Goal: Task Accomplishment & Management: Manage account settings

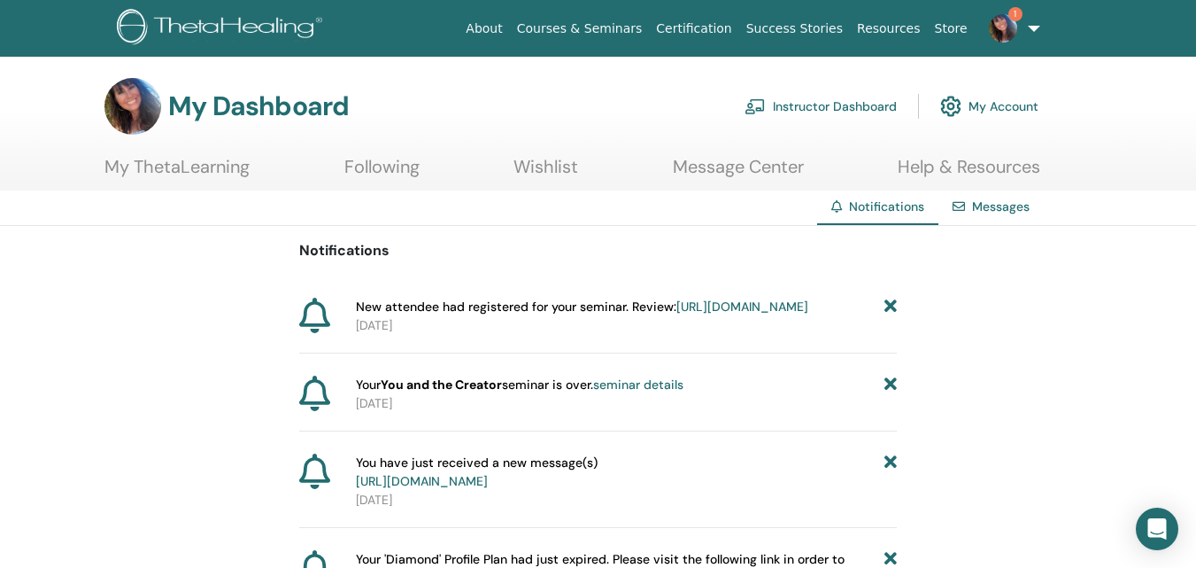
click at [834, 112] on link "Instructor Dashboard" at bounding box center [821, 106] width 152 height 39
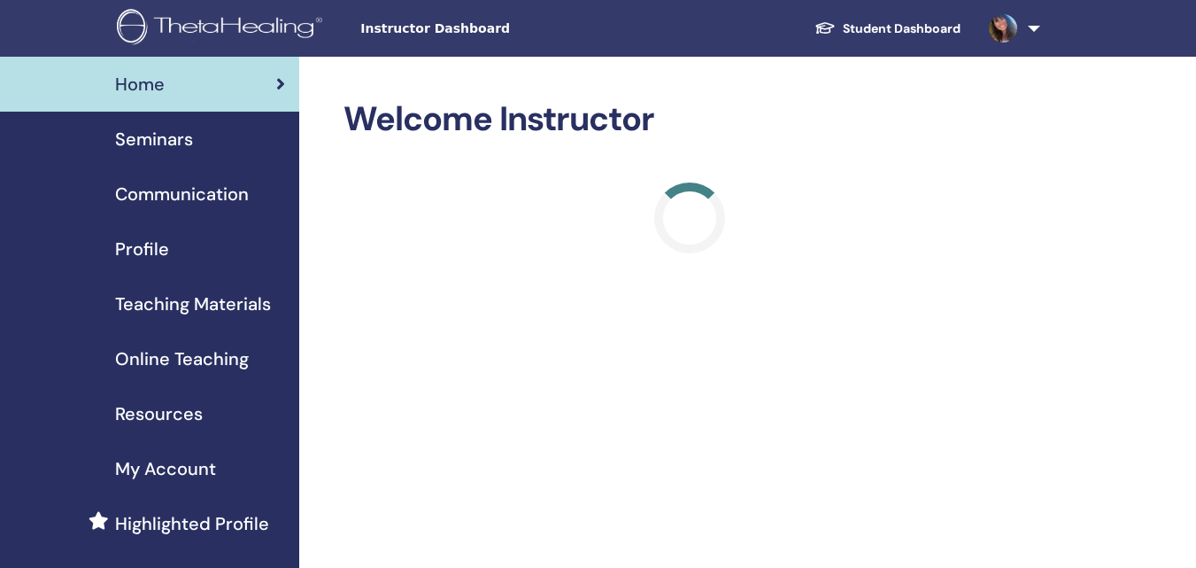
click at [169, 143] on span "Seminars" at bounding box center [154, 139] width 78 height 27
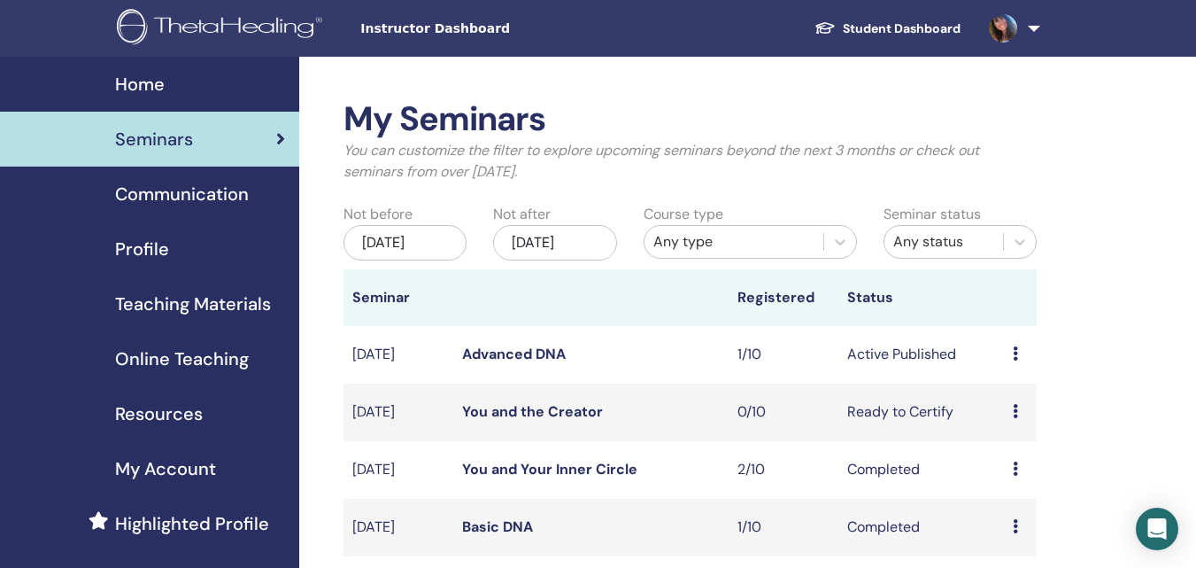
click at [1025, 355] on div "Preview Edit Attendees Cancel" at bounding box center [1020, 354] width 15 height 21
click at [1041, 421] on link "Attendees" at bounding box center [1028, 422] width 67 height 19
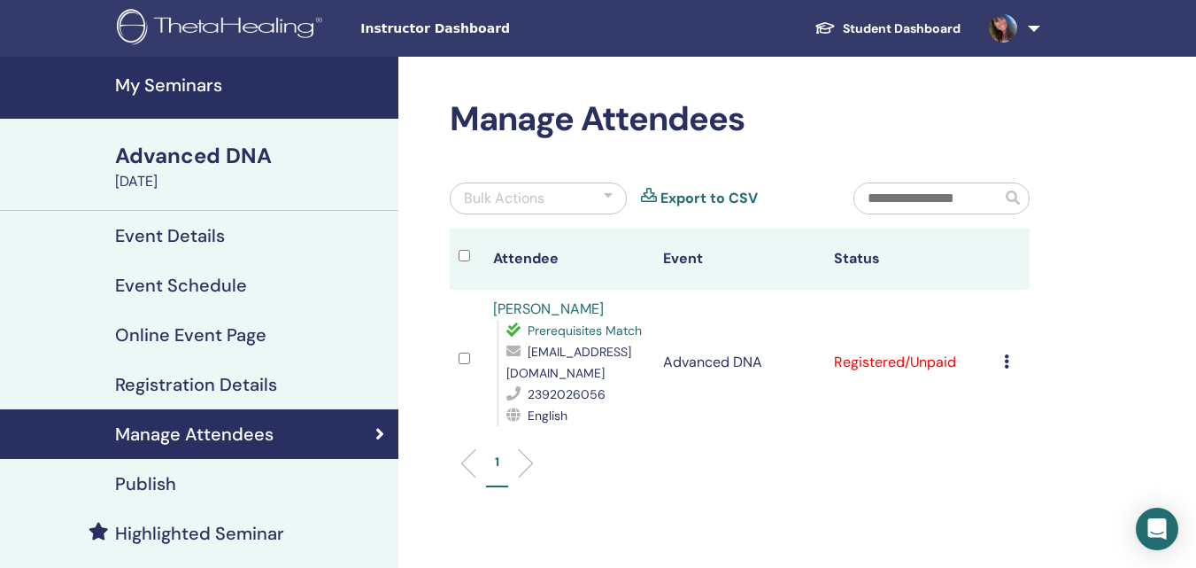
click at [1008, 366] on icon at bounding box center [1006, 361] width 5 height 14
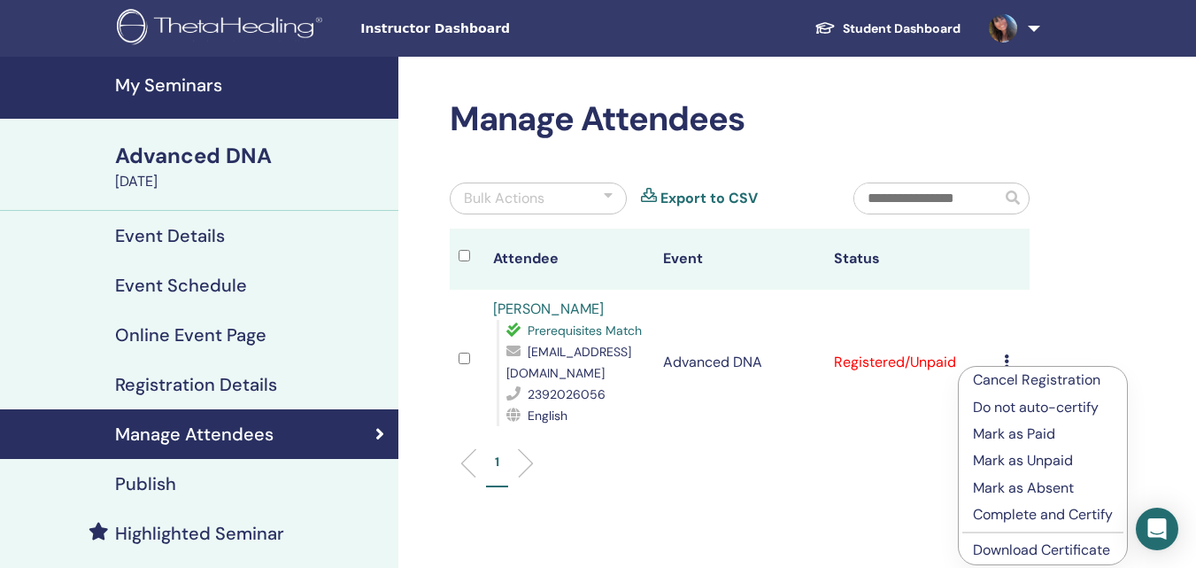
click at [1044, 429] on p "Mark as Paid" at bounding box center [1043, 433] width 140 height 21
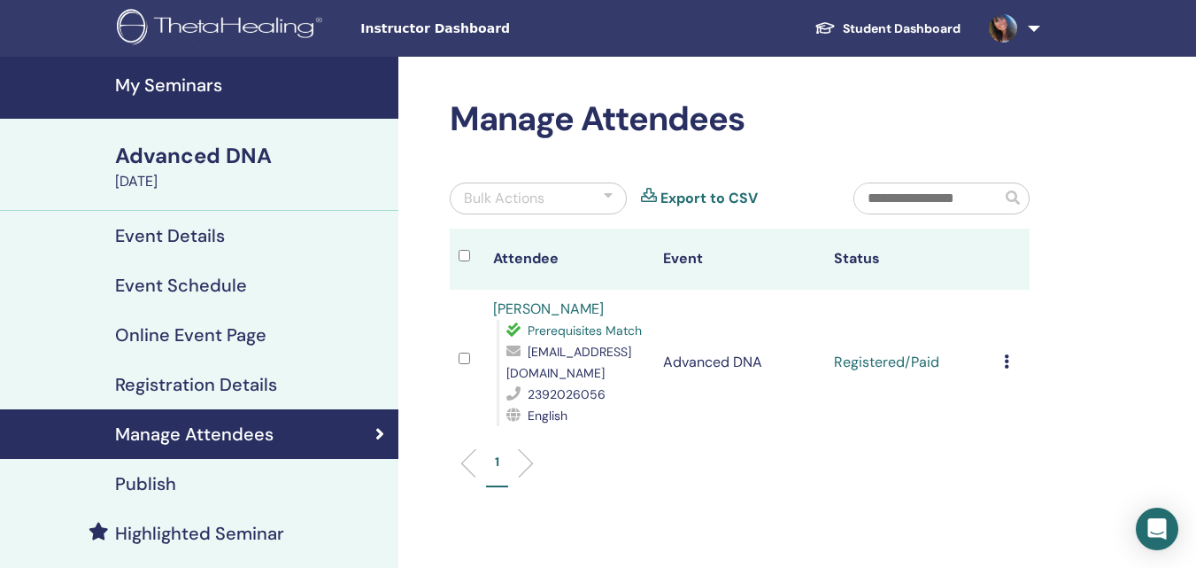
click at [183, 88] on h4 "My Seminars" at bounding box center [251, 84] width 273 height 21
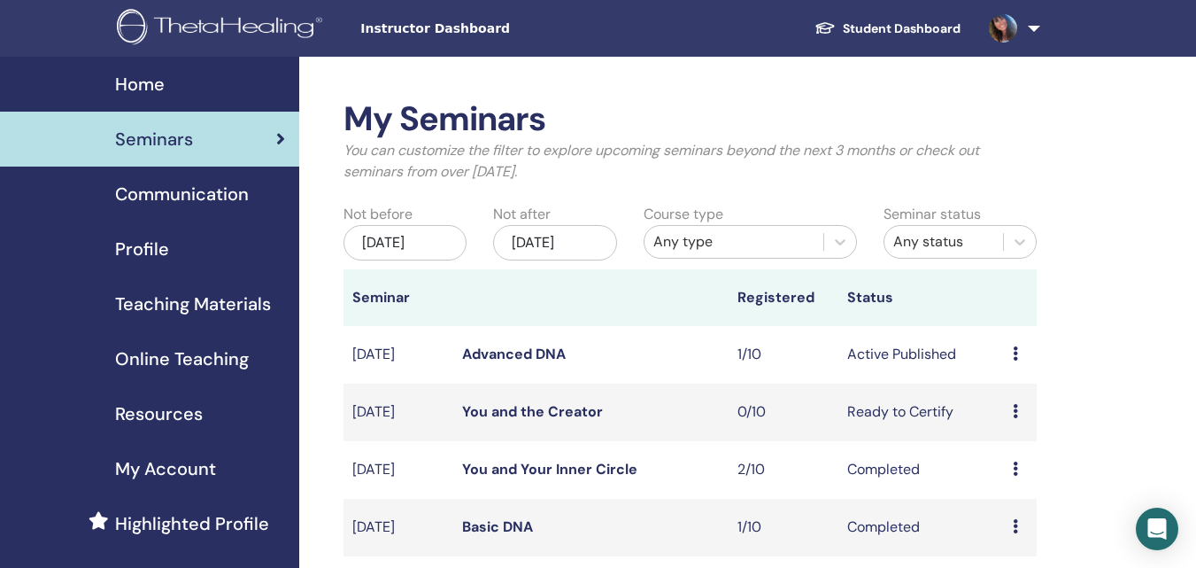
click at [215, 306] on span "Teaching Materials" at bounding box center [193, 303] width 156 height 27
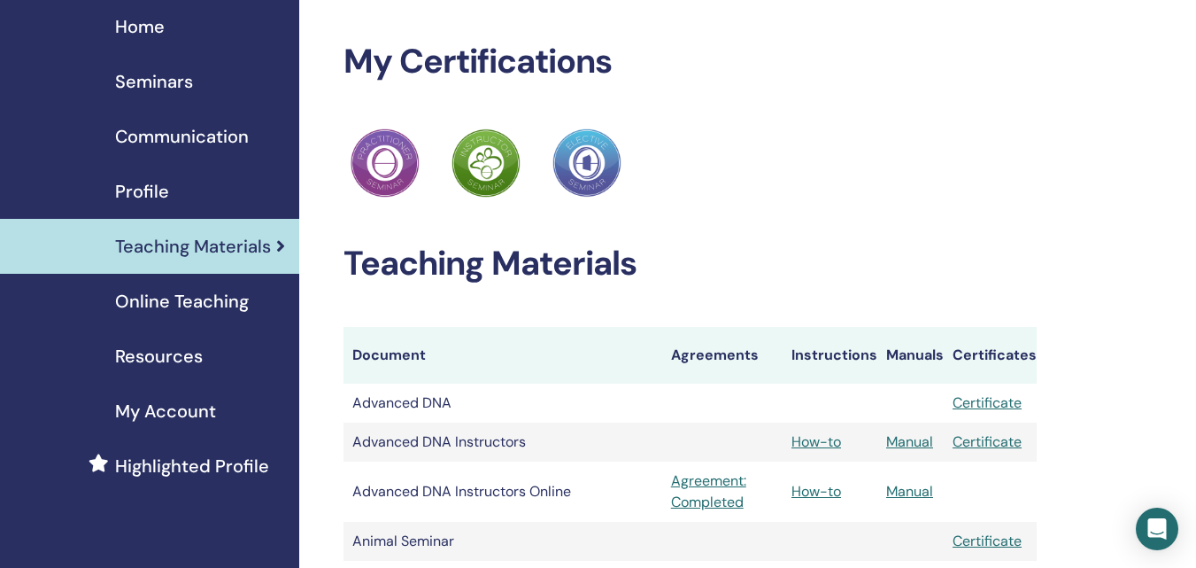
scroll to position [89, 0]
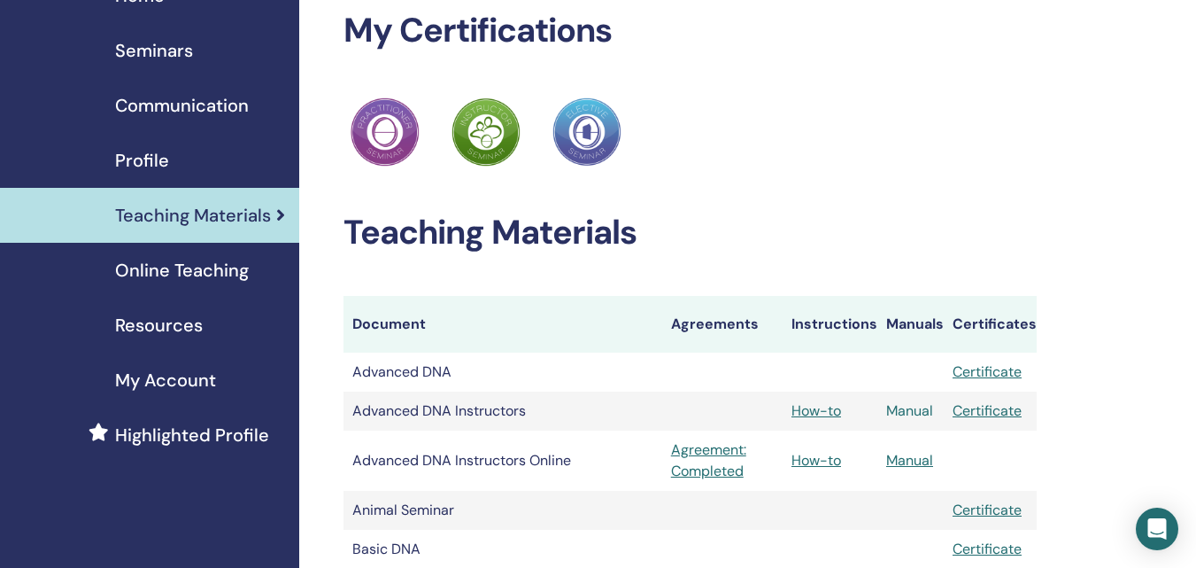
click at [918, 406] on link "Manual" at bounding box center [909, 410] width 47 height 19
